Goal: Information Seeking & Learning: Learn about a topic

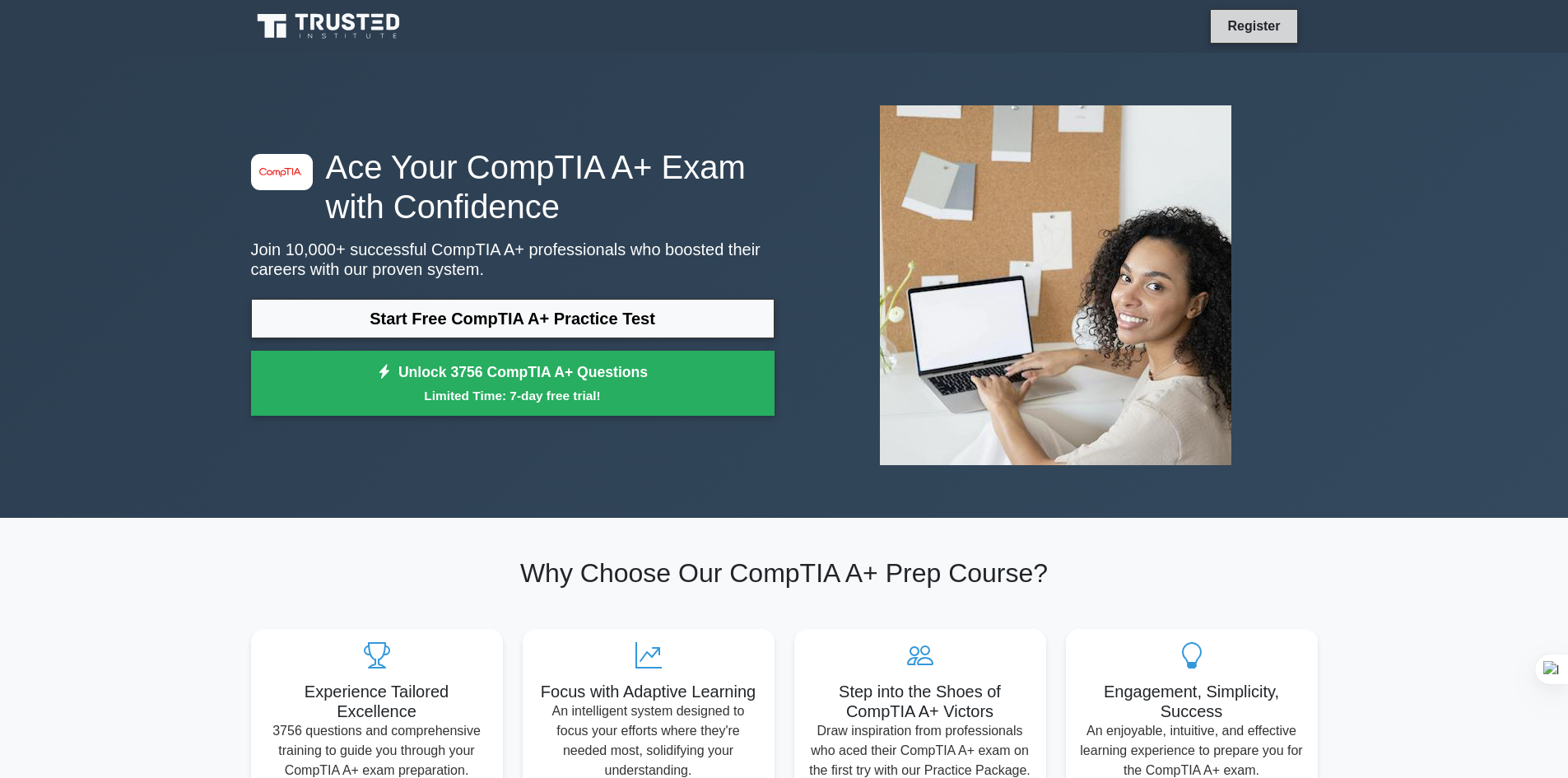
click at [1258, 26] on link "Register" at bounding box center [1254, 26] width 73 height 21
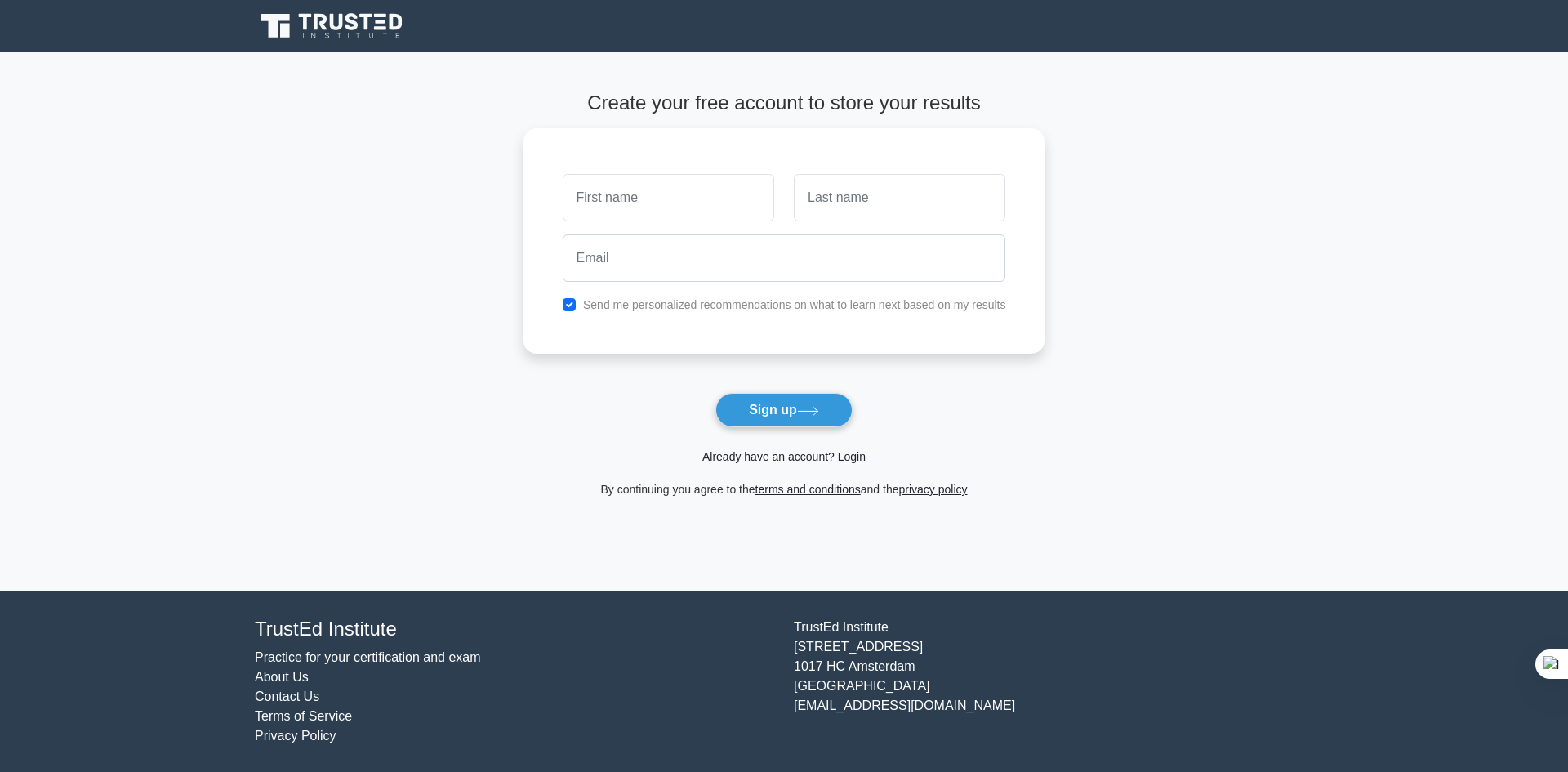
click at [775, 462] on link "Already have an account? Login" at bounding box center [784, 456] width 164 height 13
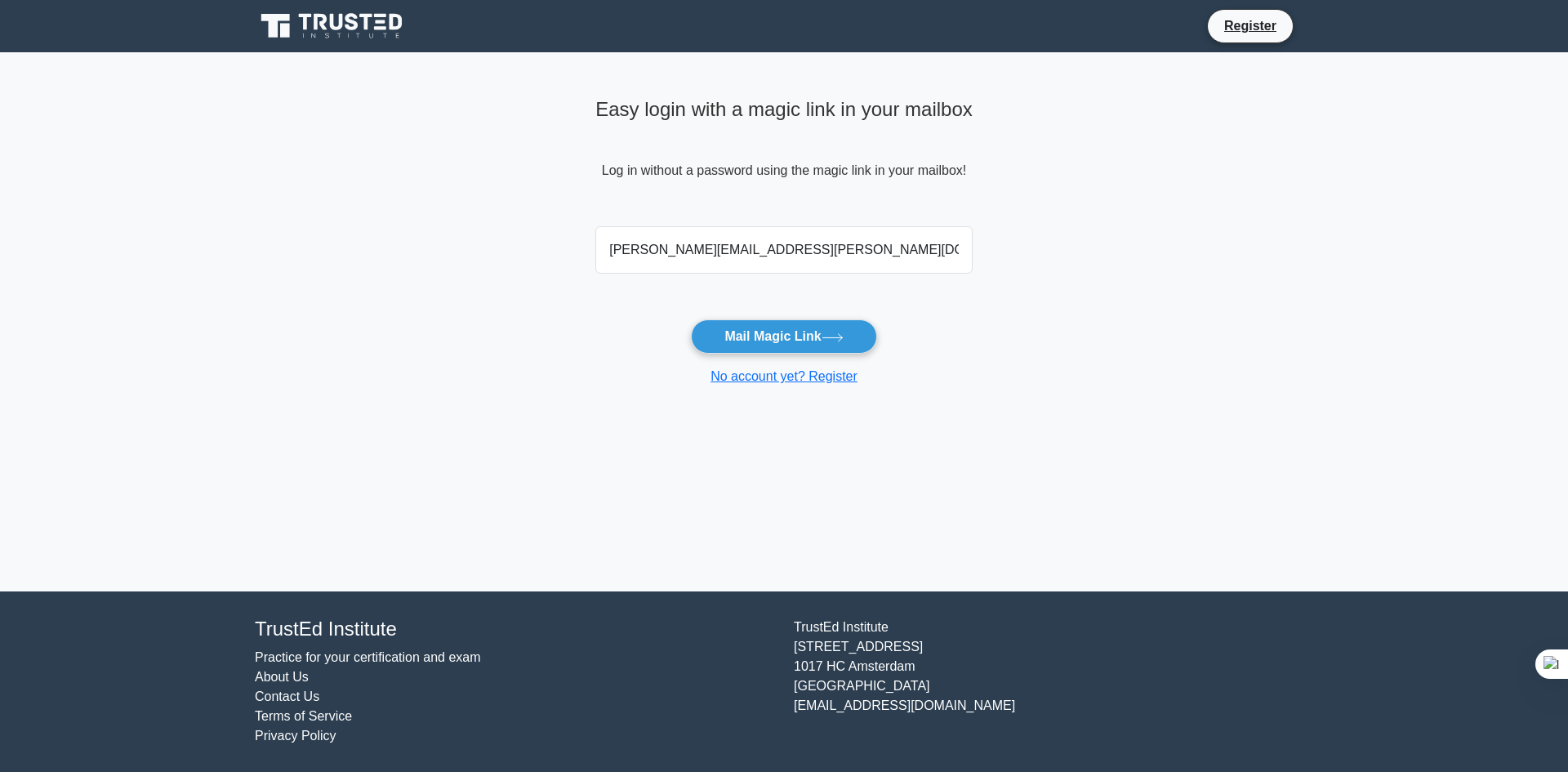
type input "alexander.chuprin@europeanschool.ge"
click at [691, 319] on button "Mail Magic Link" at bounding box center [784, 336] width 185 height 34
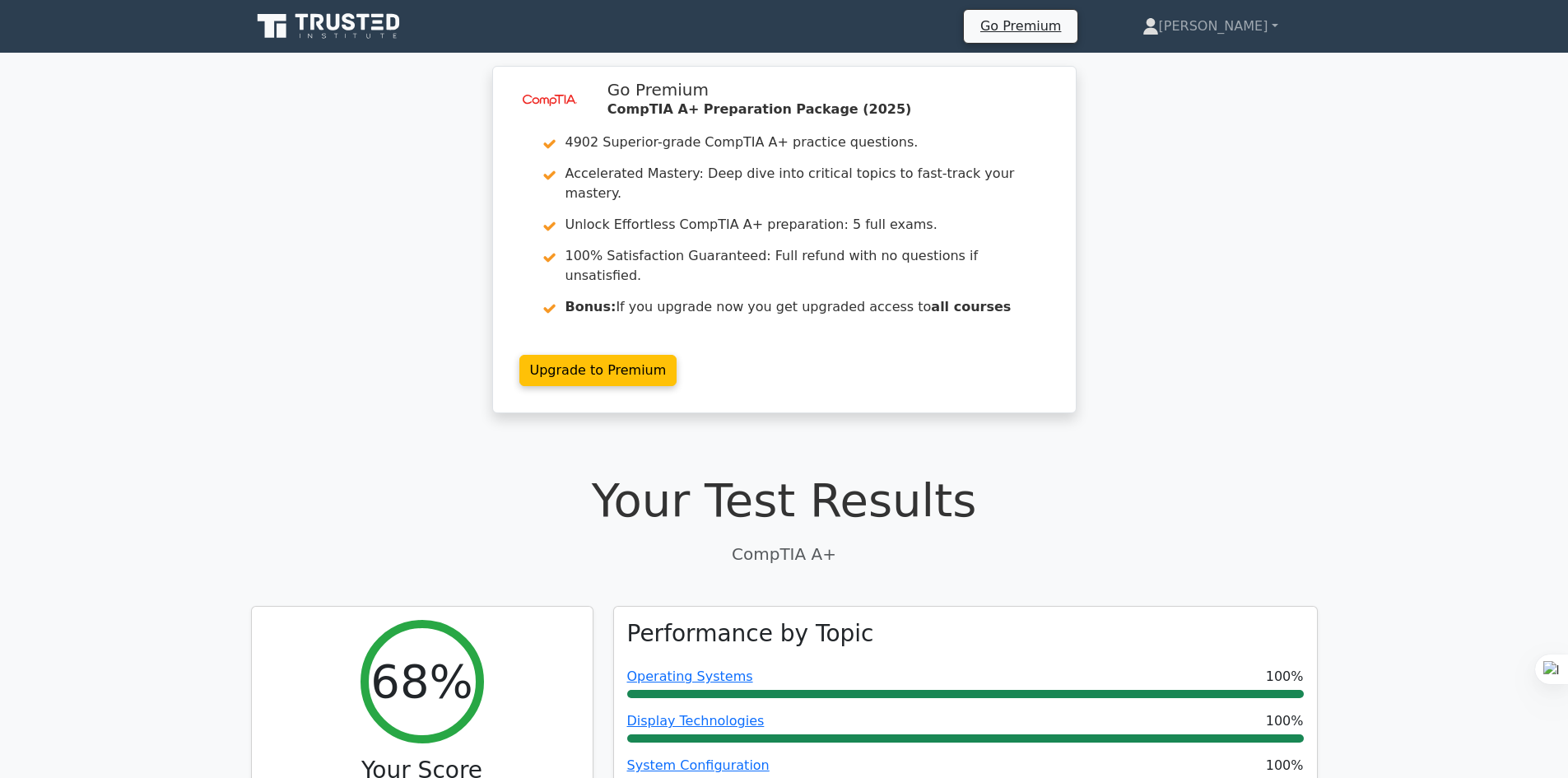
click at [1176, 342] on div "image/svg+xml Go Premium CompTIA A+ Preparation Package (2025) 4902 Superior-gr…" at bounding box center [784, 249] width 1568 height 367
click at [1270, 28] on link "[PERSON_NAME]" at bounding box center [1210, 26] width 215 height 33
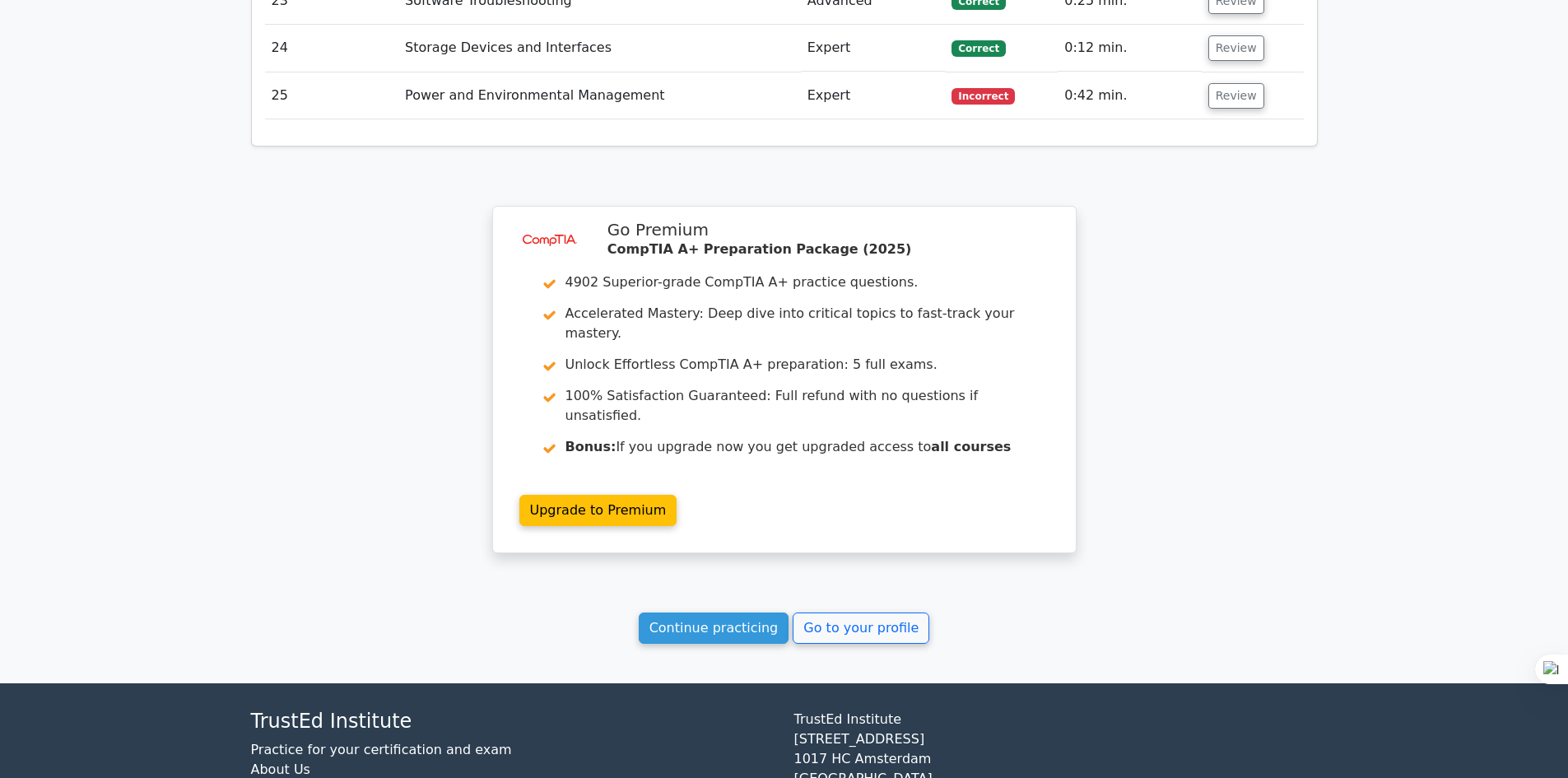
scroll to position [3329, 0]
click at [830, 611] on link "Go to your profile" at bounding box center [861, 627] width 136 height 31
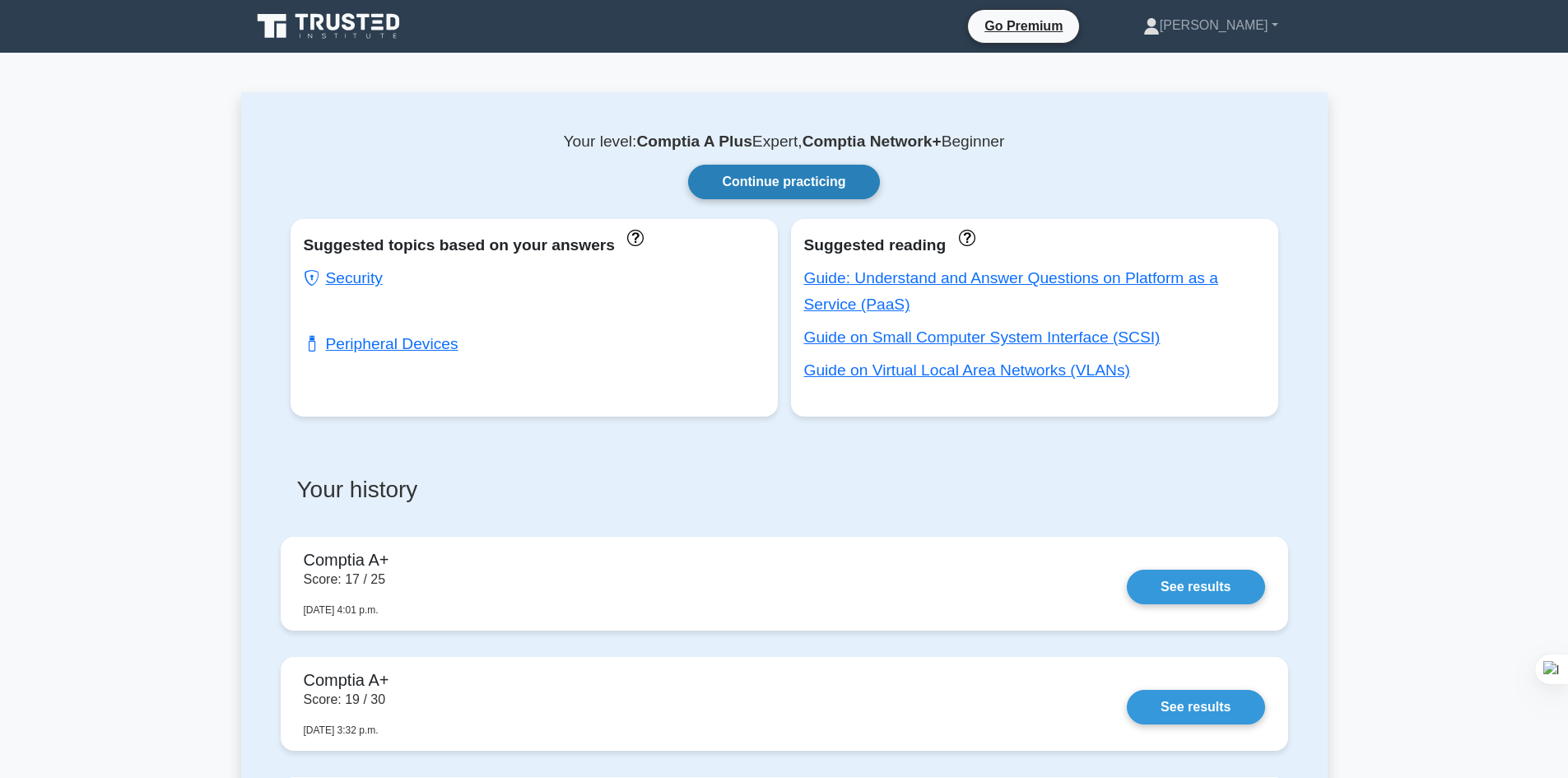
click at [779, 182] on link "Continue practicing" at bounding box center [783, 182] width 191 height 34
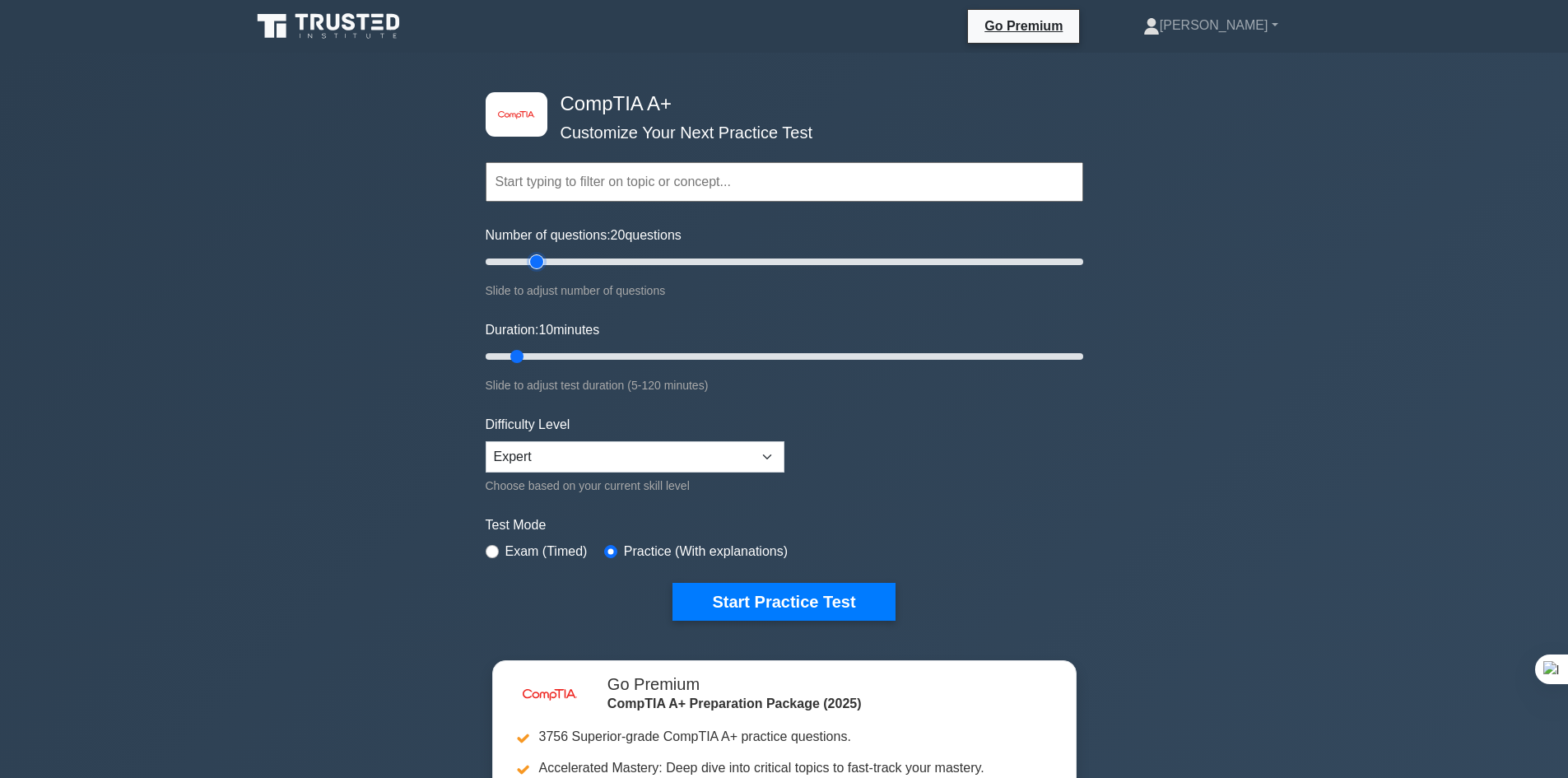
drag, startPoint x: 505, startPoint y: 258, endPoint x: 534, endPoint y: 258, distance: 29.0
type input "20"
click at [534, 258] on input "Number of questions: 20 questions" at bounding box center [784, 262] width 598 height 20
drag, startPoint x: 518, startPoint y: 354, endPoint x: 536, endPoint y: 353, distance: 18.0
click at [536, 353] on input "Duration: 15 minutes" at bounding box center [784, 356] width 598 height 20
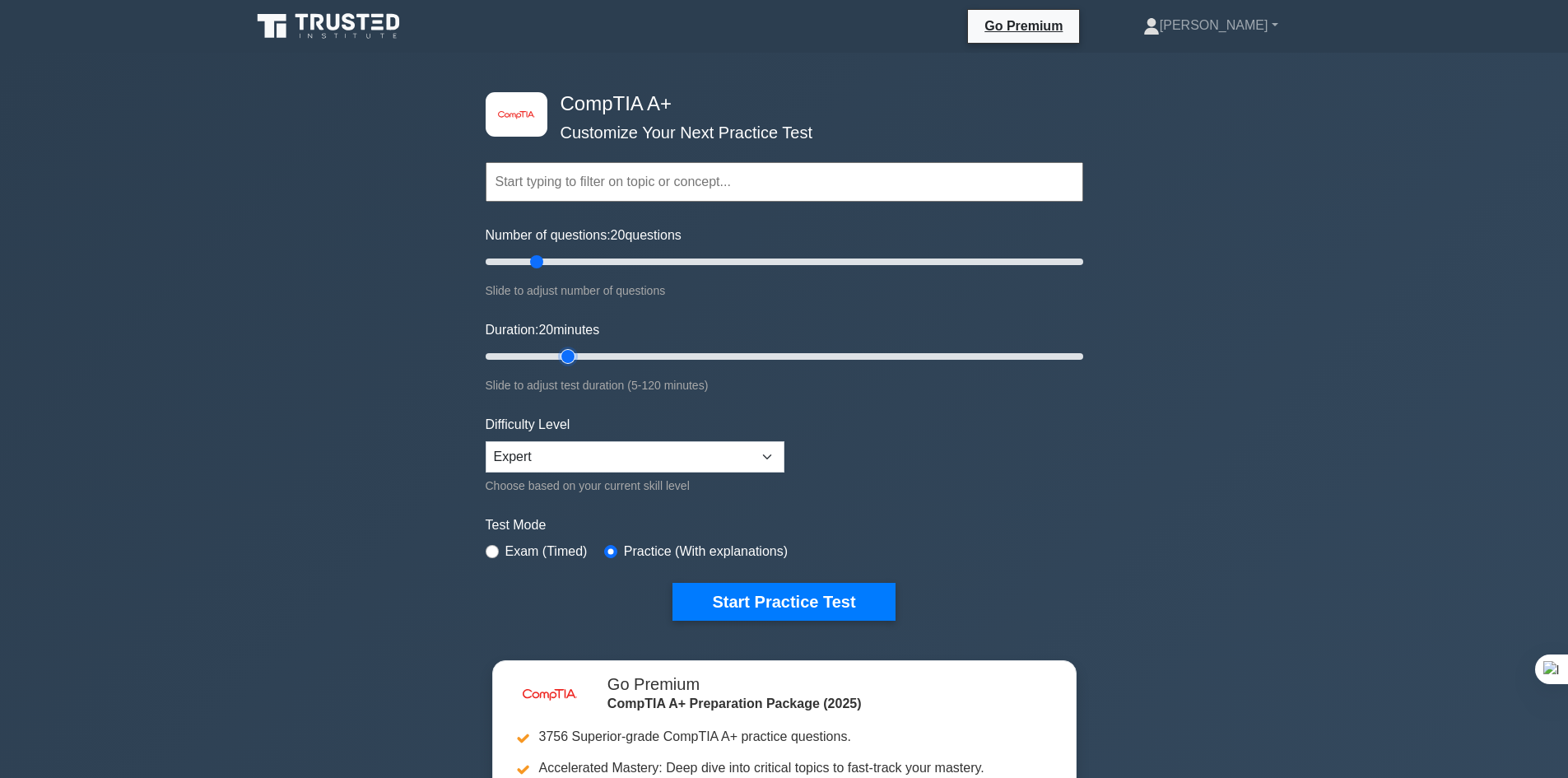
drag, startPoint x: 536, startPoint y: 353, endPoint x: 561, endPoint y: 351, distance: 25.1
type input "20"
click at [561, 351] on input "Duration: 20 minutes" at bounding box center [784, 356] width 598 height 20
click at [566, 457] on select "Beginner Intermediate Expert" at bounding box center [635, 457] width 299 height 31
select select "intermediate"
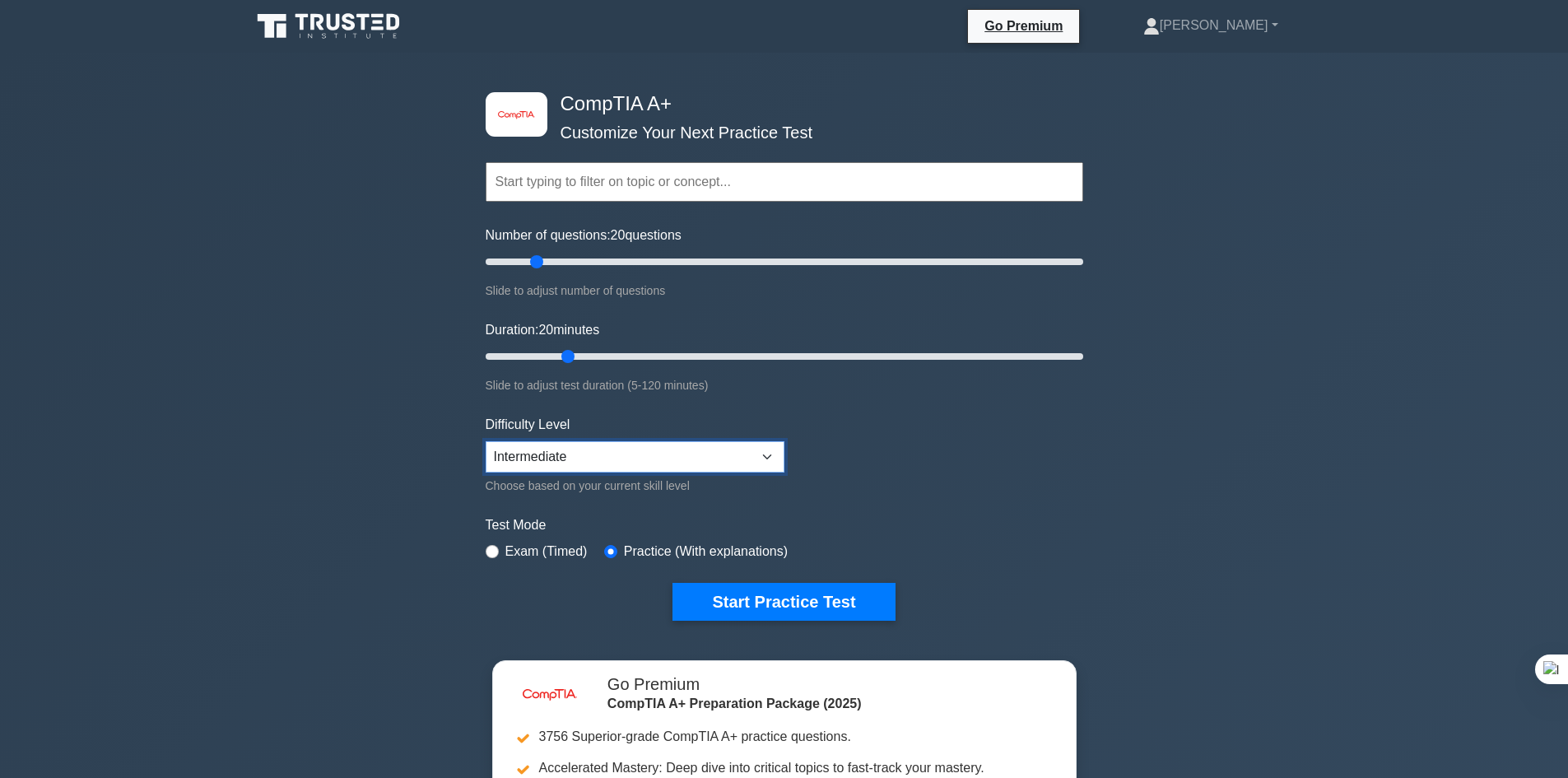
click at [486, 441] on select "Beginner Intermediate Expert" at bounding box center [635, 457] width 299 height 31
click at [498, 550] on input "radio" at bounding box center [492, 550] width 13 height 13
radio input "true"
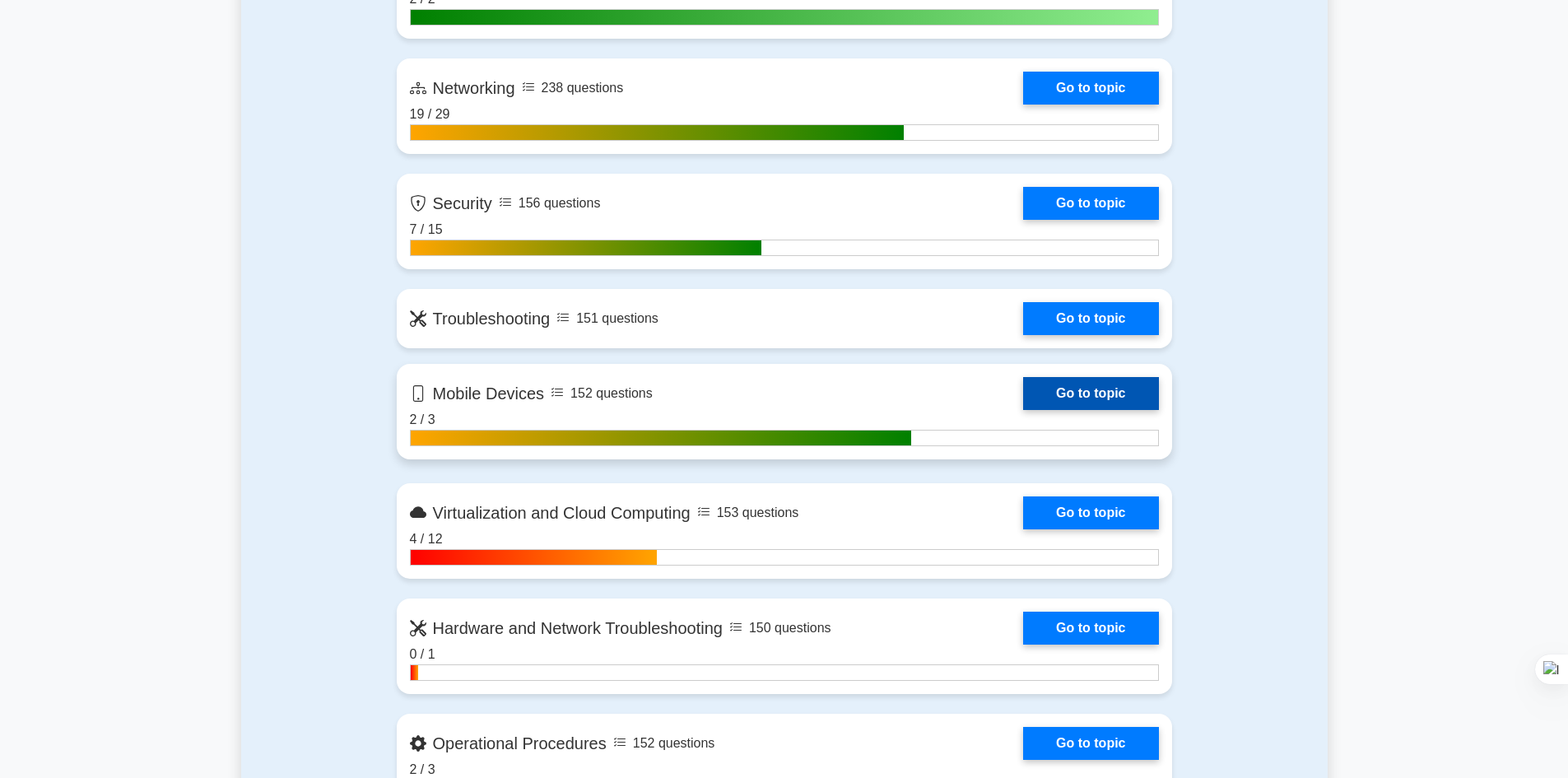
scroll to position [1305, 0]
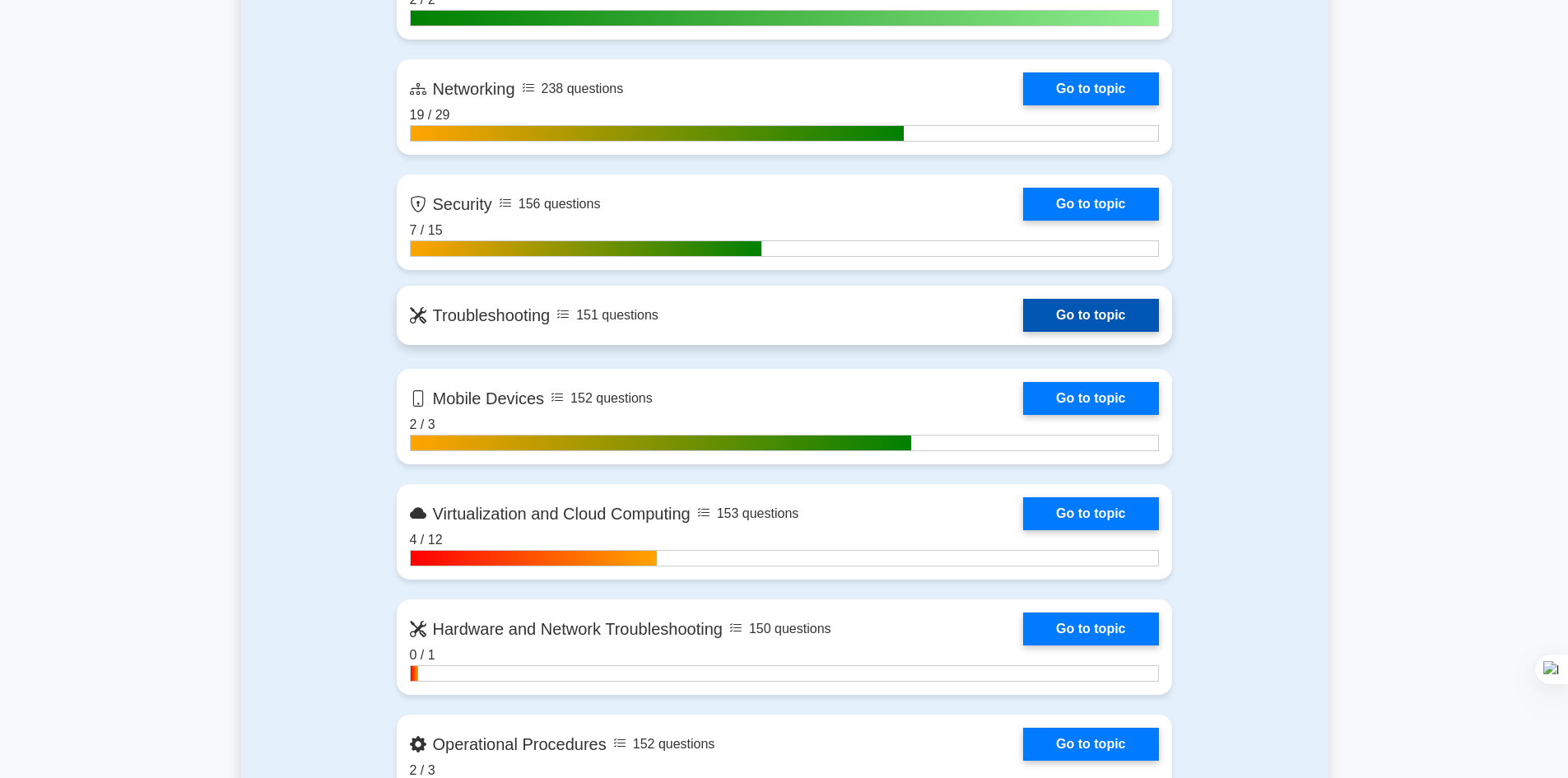
click at [1023, 310] on link "Go to topic" at bounding box center [1091, 316] width 135 height 33
